Goal: Task Accomplishment & Management: Use online tool/utility

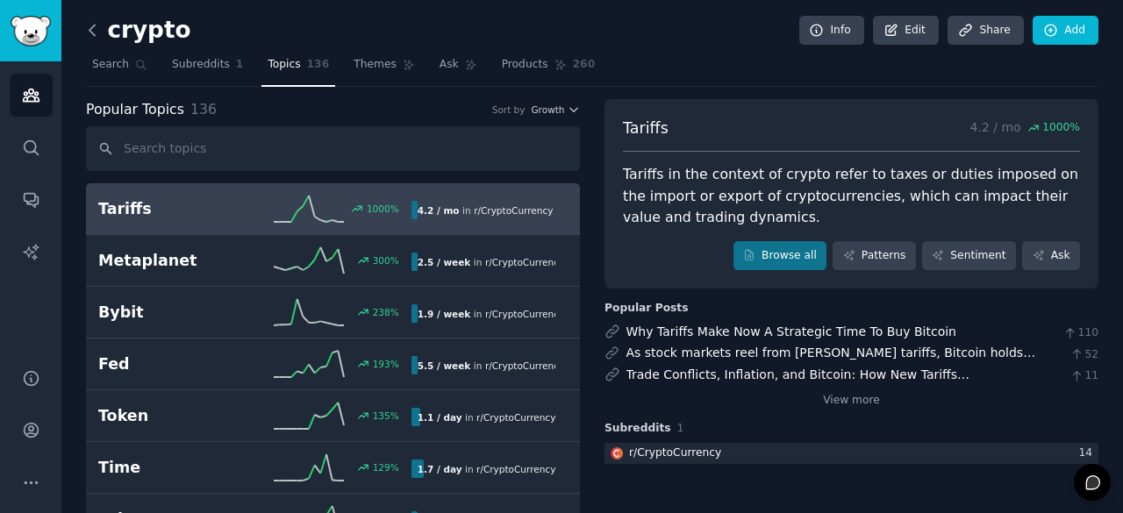
click at [93, 31] on icon at bounding box center [92, 30] width 18 height 18
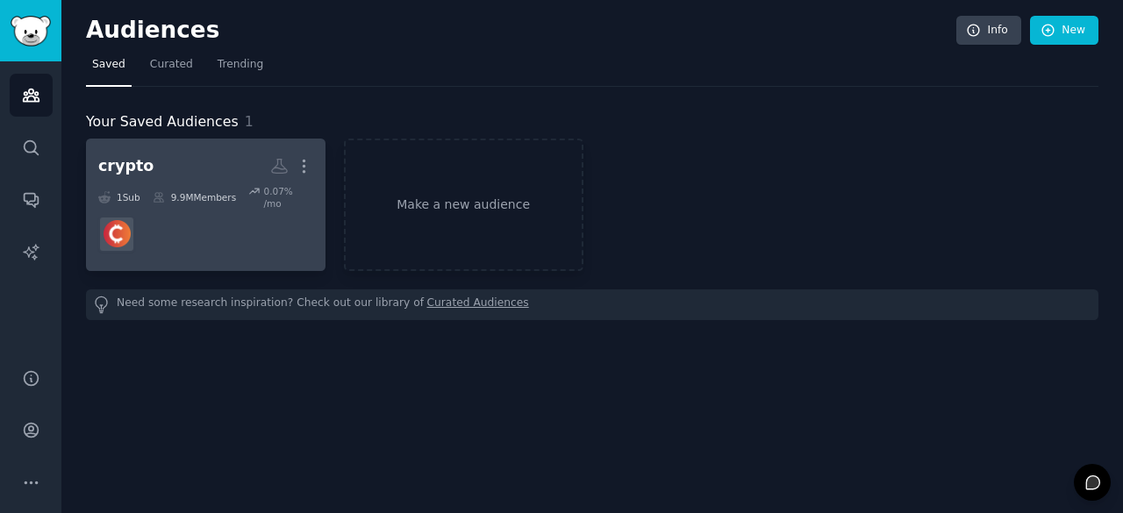
click at [175, 218] on dd at bounding box center [205, 234] width 215 height 49
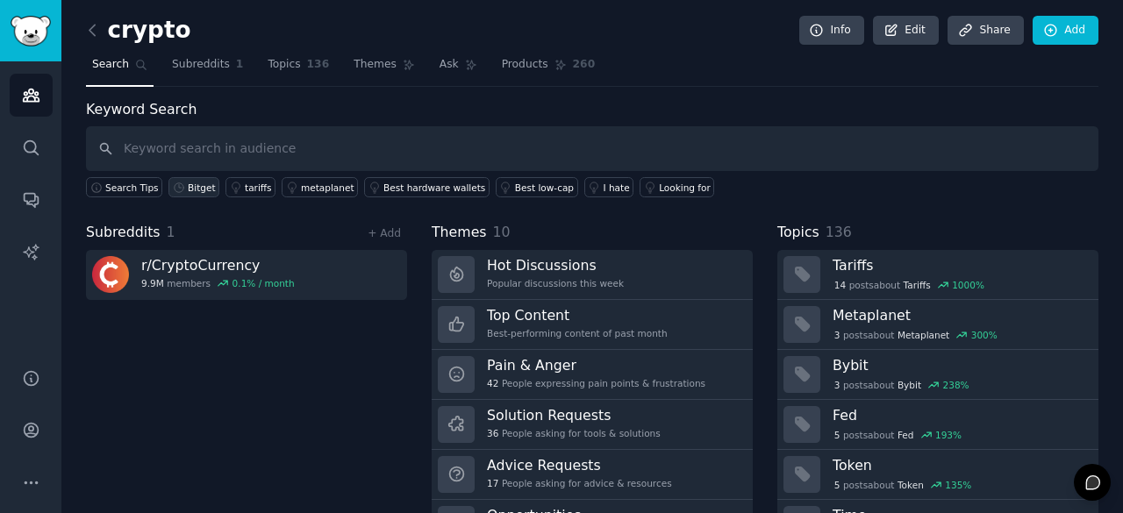
click at [196, 190] on div "Bitget" at bounding box center [201, 188] width 27 height 12
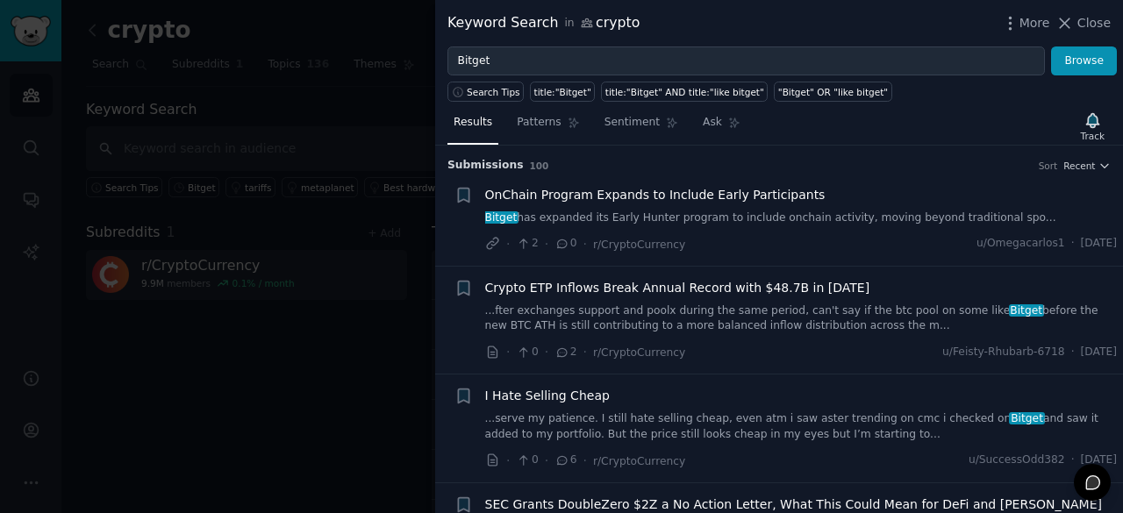
click at [839, 217] on link "Bitget has expanded its Early Hunter program to include onchain activity, movin…" at bounding box center [801, 218] width 632 height 16
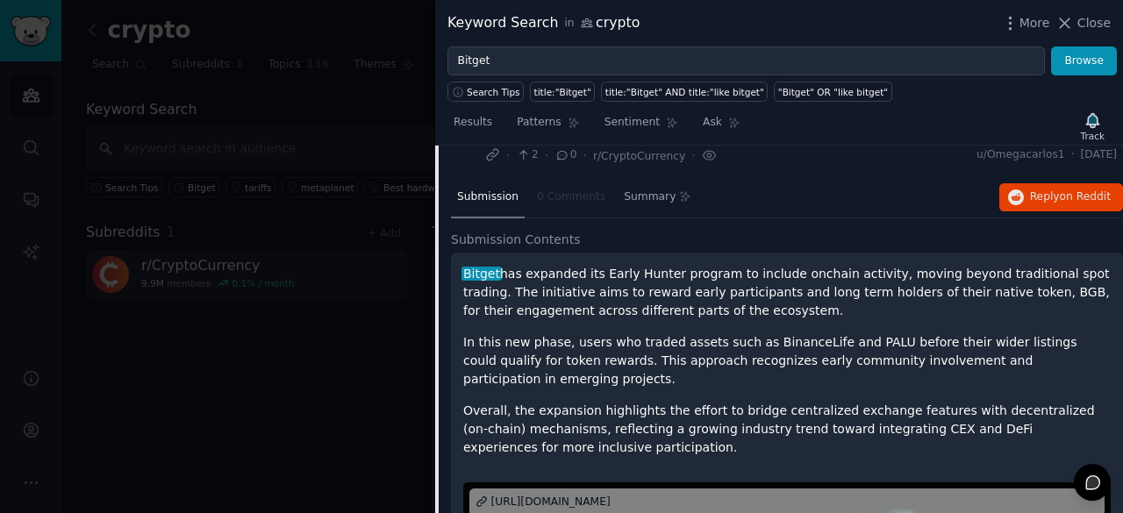
scroll to position [88, 0]
click at [874, 295] on p "Bitget has expanded its Early Hunter program to include onchain activity, movin…" at bounding box center [786, 293] width 647 height 55
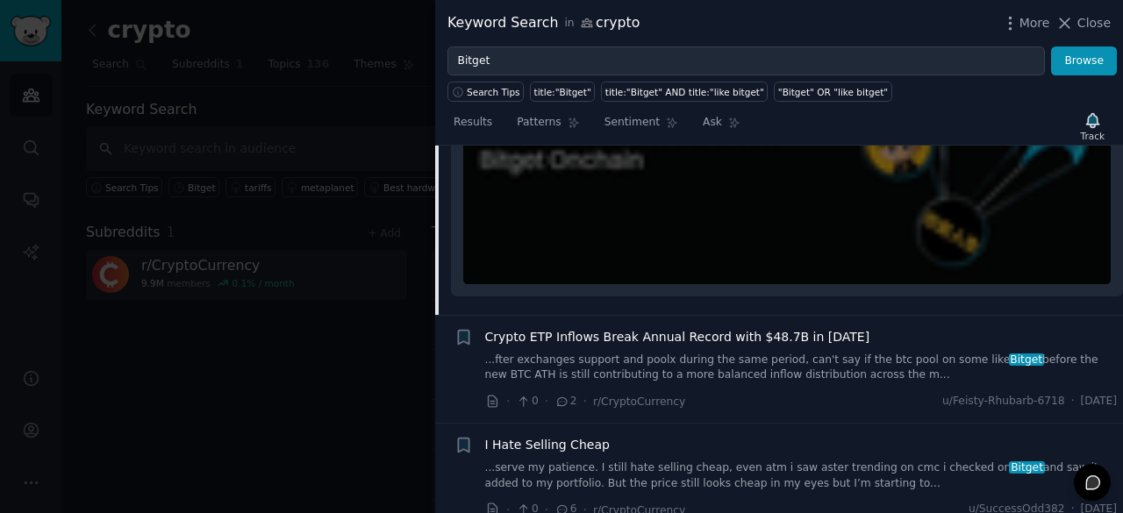
scroll to position [648, 0]
click at [845, 391] on div "· 0 · 2 · r/CryptoCurrency u/Feisty-Rhubarb-6718 · [DATE]" at bounding box center [801, 400] width 632 height 18
click at [647, 327] on span "Crypto ETP Inflows Break Annual Record with $48.7B in [DATE]" at bounding box center [677, 336] width 385 height 18
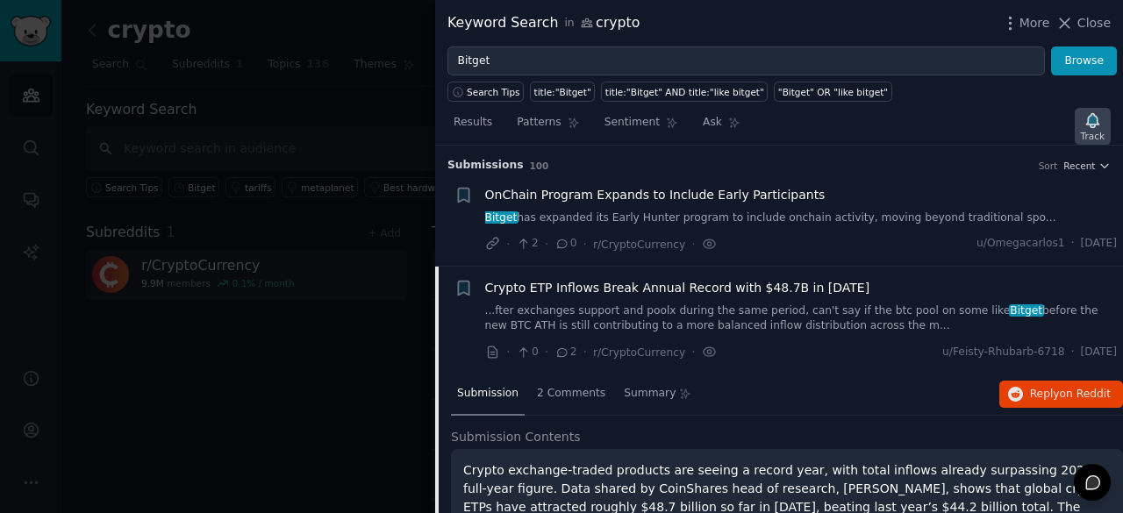
click at [1096, 130] on div "Track" at bounding box center [1093, 136] width 24 height 12
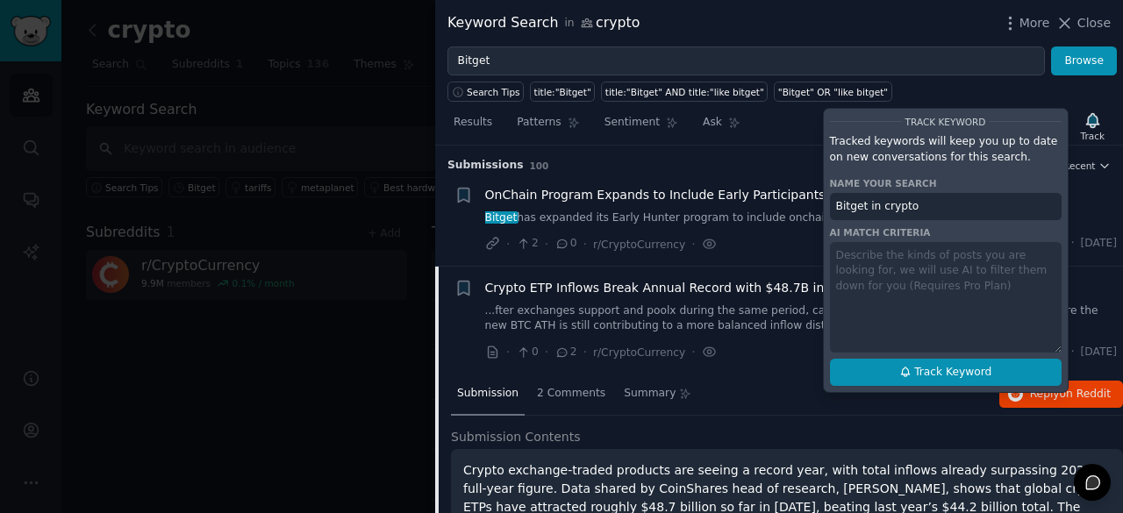
click at [920, 361] on button "Track Keyword" at bounding box center [946, 373] width 232 height 28
type input "Bitget in crypto"
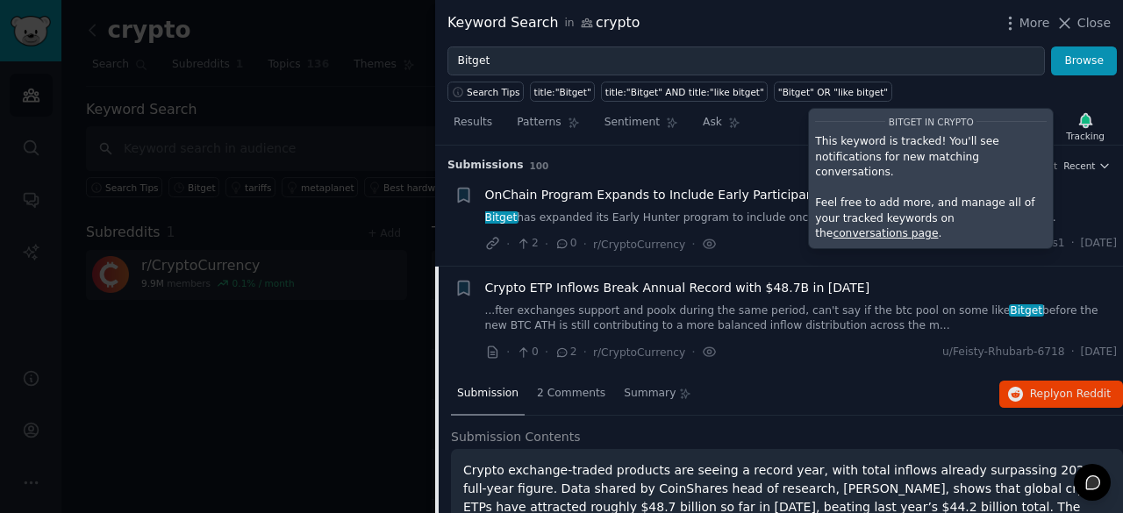
click at [837, 17] on div "Keyword Search in crypto More Close" at bounding box center [778, 23] width 663 height 22
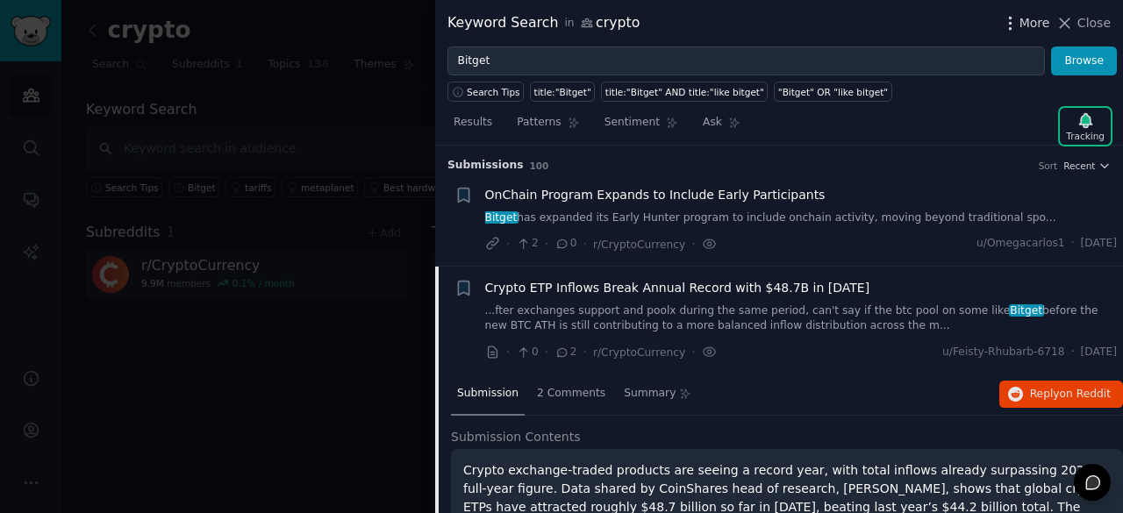
click at [1015, 26] on icon "button" at bounding box center [1010, 23] width 18 height 18
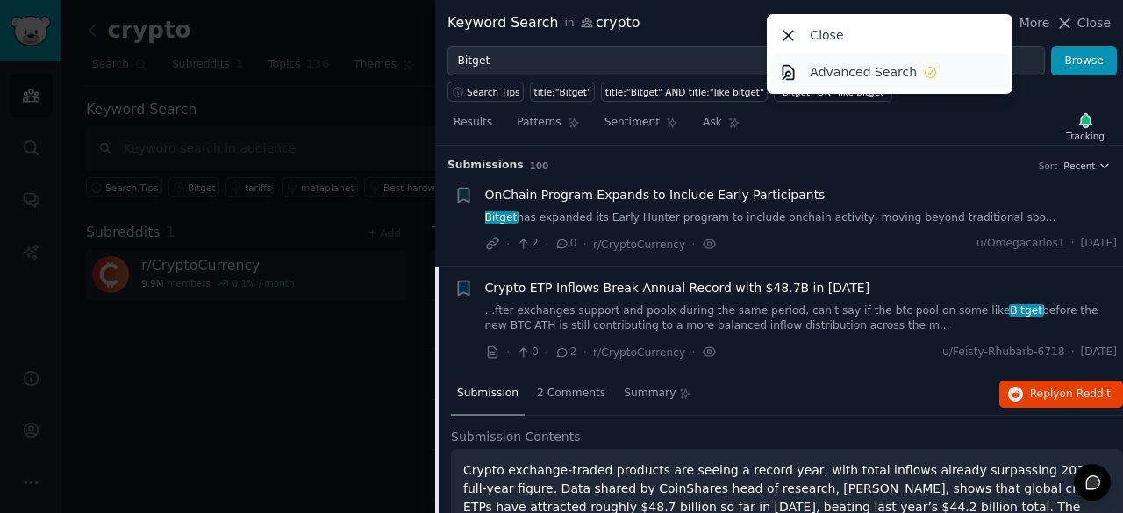
click at [905, 80] on p "Advanced Search" at bounding box center [863, 72] width 107 height 18
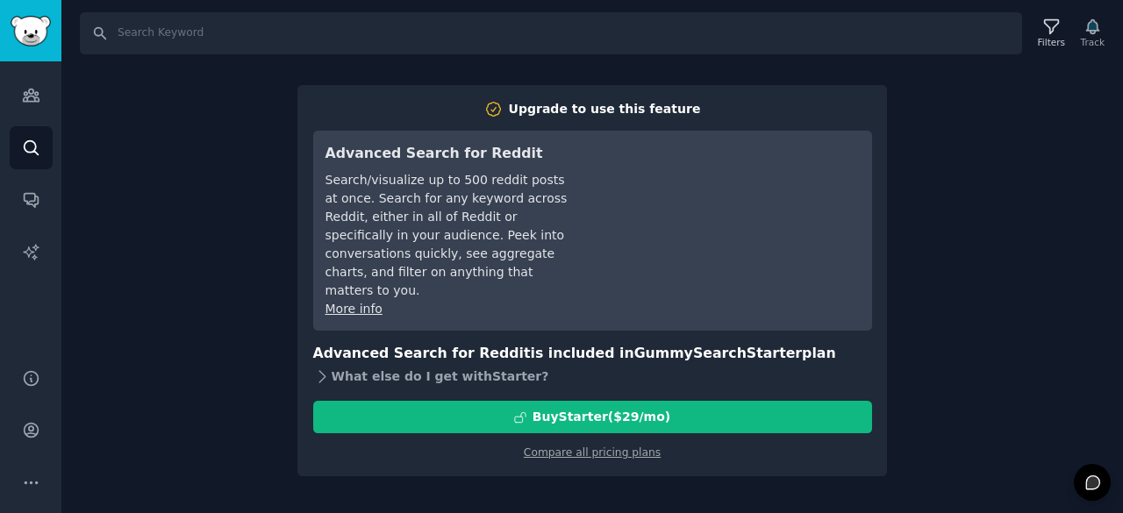
click at [323, 367] on icon at bounding box center [322, 376] width 18 height 18
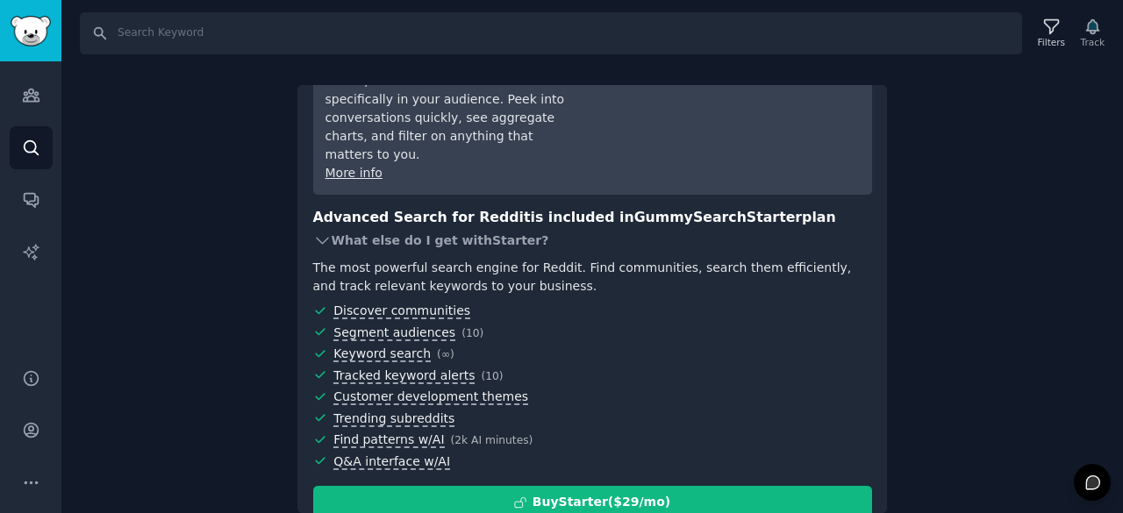
scroll to position [137, 0]
